Goal: Transaction & Acquisition: Purchase product/service

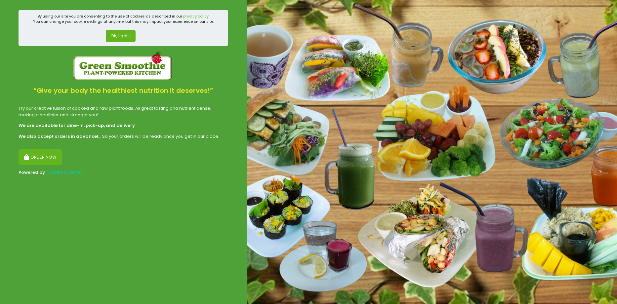
click at [37, 157] on button "ORDER NOW" at bounding box center [41, 158] width 44 height 16
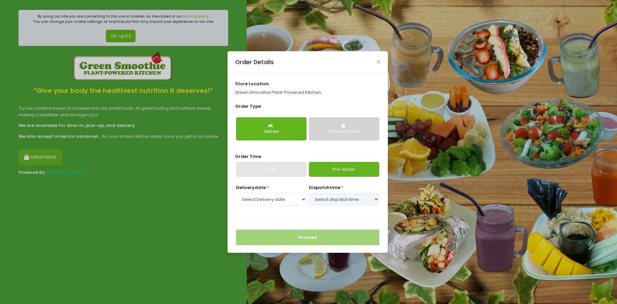
click at [273, 185] on div "Delivery date * Select Delivery date [DATE]" at bounding box center [271, 196] width 70 height 23
click at [278, 201] on select "Select Delivery date [DATE]" at bounding box center [271, 199] width 70 height 13
select select "[DATE]"
click at [236, 193] on select "Select Delivery date [DATE]" at bounding box center [271, 199] width 70 height 13
click at [318, 200] on select "Select dispatch time 09:30 AM - 10:00 AM 10:00 AM - 10:30 AM 10:30 AM - 11:00 A…" at bounding box center [344, 199] width 70 height 13
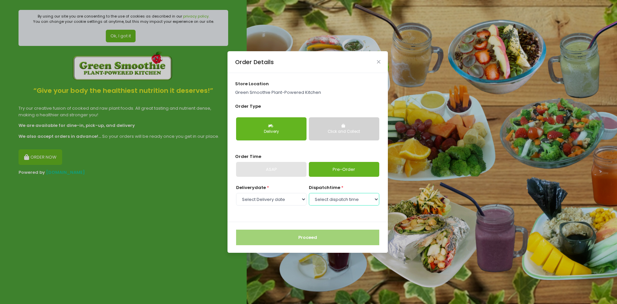
select select "16:30"
click at [309, 193] on select "Select dispatch time 09:30 AM - 10:00 AM 10:00 AM - 10:30 AM 10:30 AM - 11:00 A…" at bounding box center [344, 199] width 70 height 13
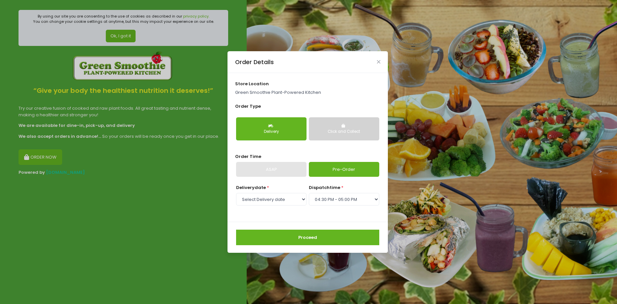
click at [306, 238] on button "Proceed" at bounding box center [307, 238] width 143 height 16
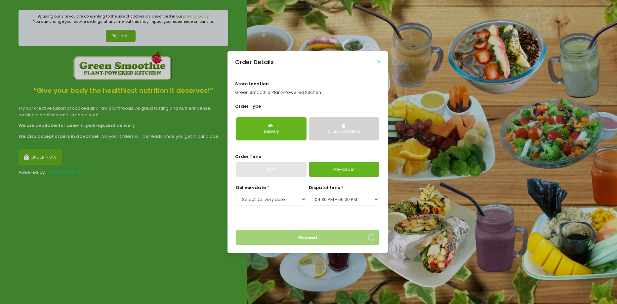
click at [380, 63] on icon "Close" at bounding box center [378, 62] width 3 height 5
